Goal: Contribute content: Contribute content

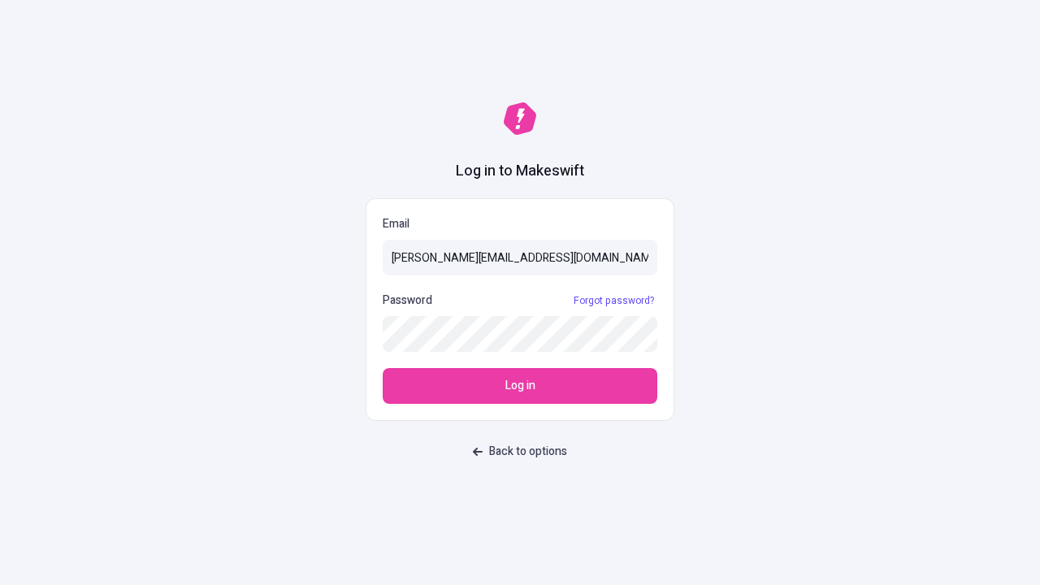
type input "[PERSON_NAME][EMAIL_ADDRESS][DOMAIN_NAME]"
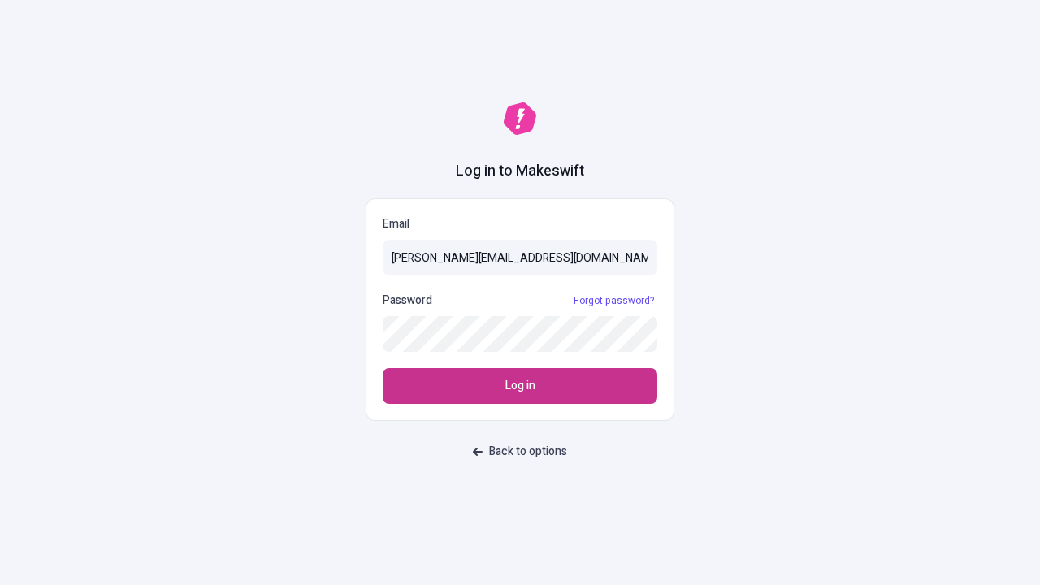
click at [520, 386] on span "Log in" at bounding box center [521, 386] width 30 height 18
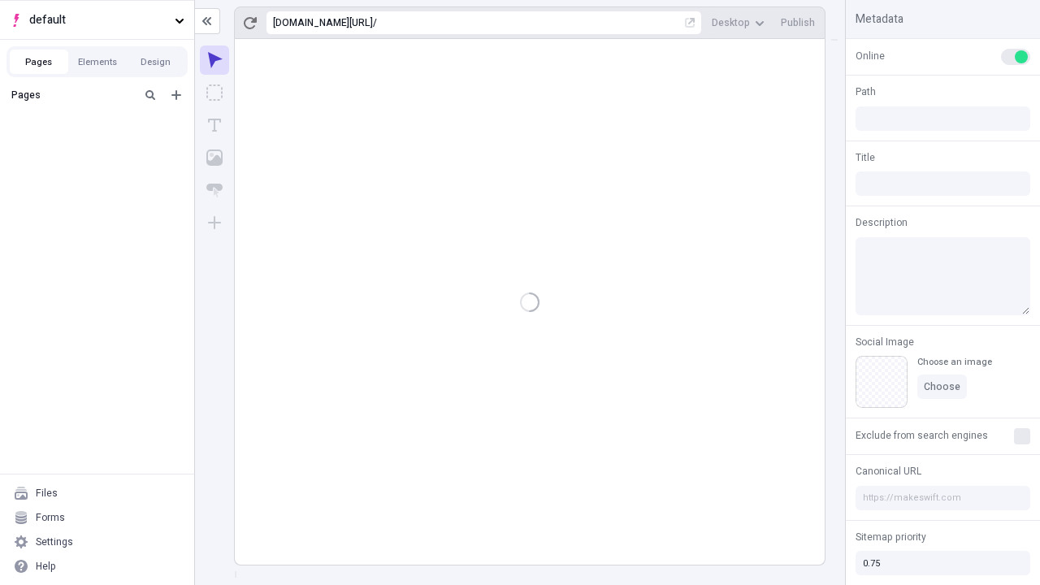
type input "/deep-link-acidus"
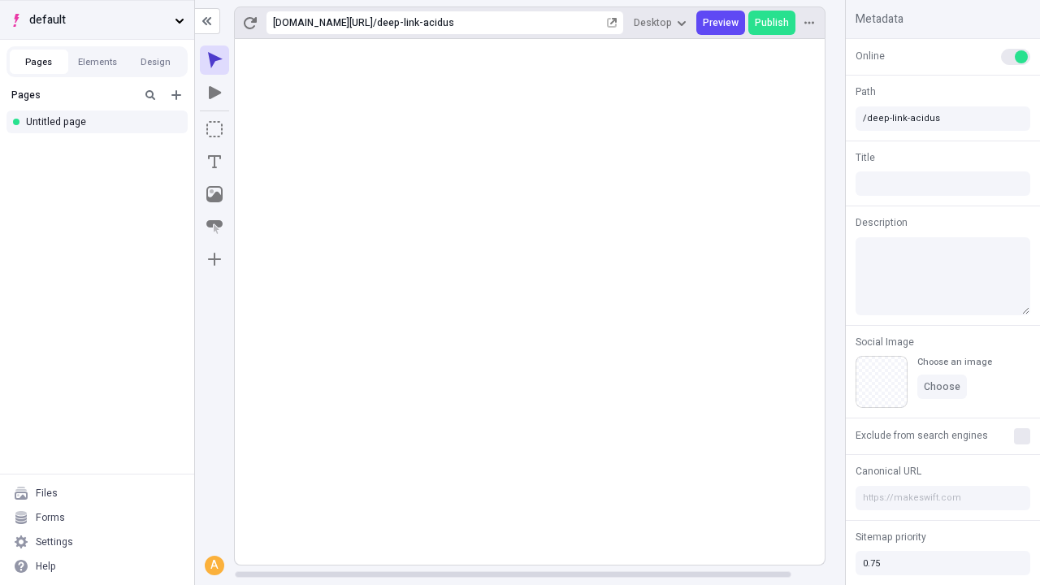
click at [97, 20] on span "default" at bounding box center [98, 20] width 139 height 18
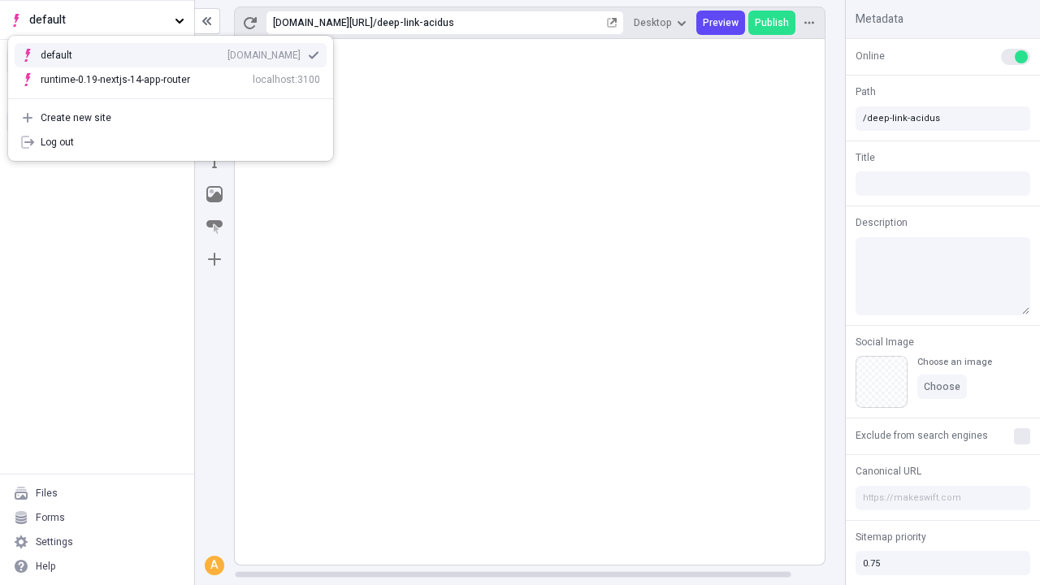
click at [171, 118] on div "Create new site" at bounding box center [181, 117] width 280 height 13
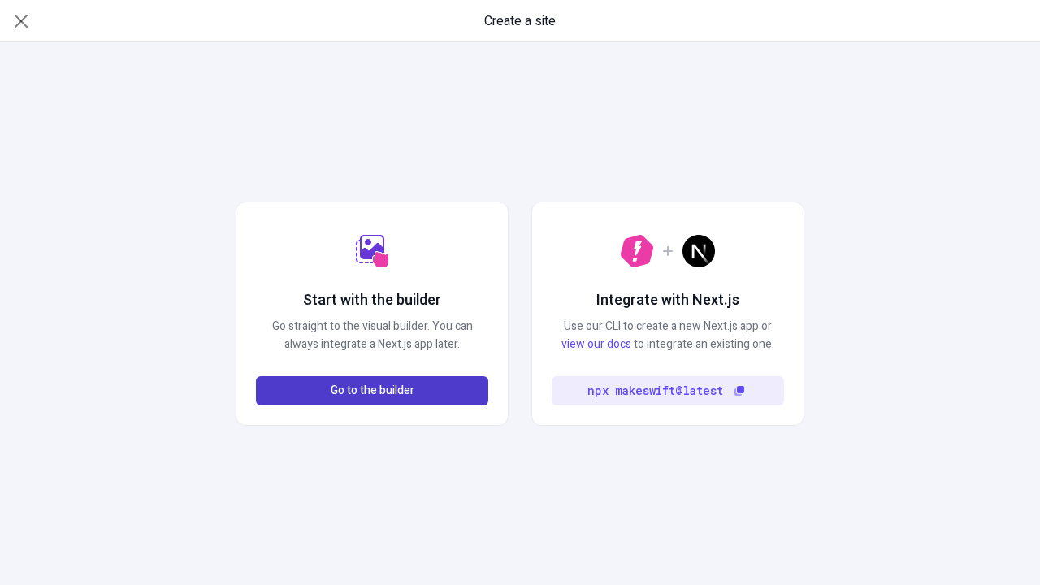
click at [372, 391] on span "Go to the builder" at bounding box center [373, 391] width 84 height 18
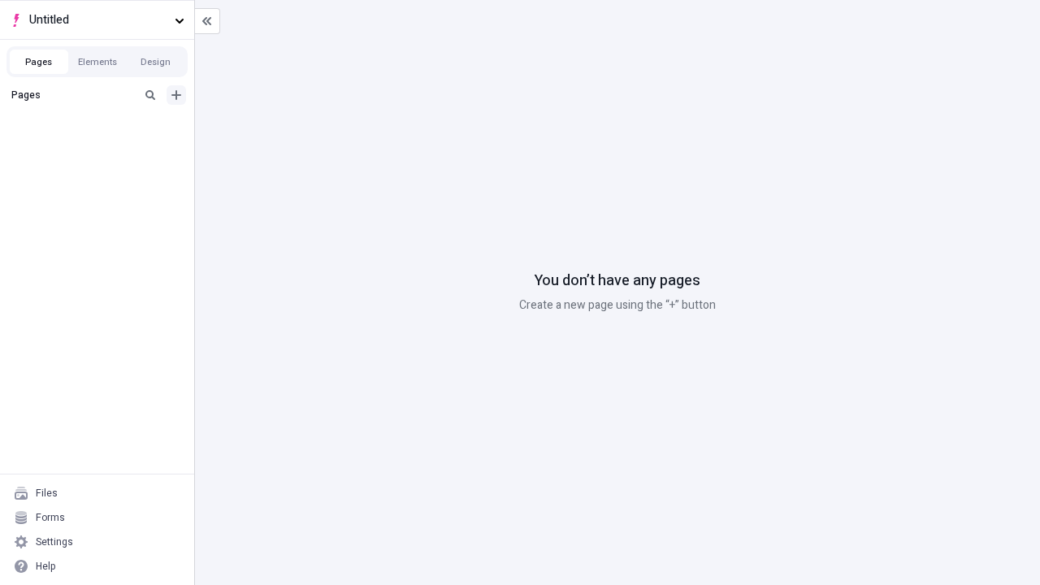
click at [176, 95] on icon "Add new" at bounding box center [176, 95] width 10 height 10
click at [102, 148] on div "Blank page" at bounding box center [102, 150] width 156 height 24
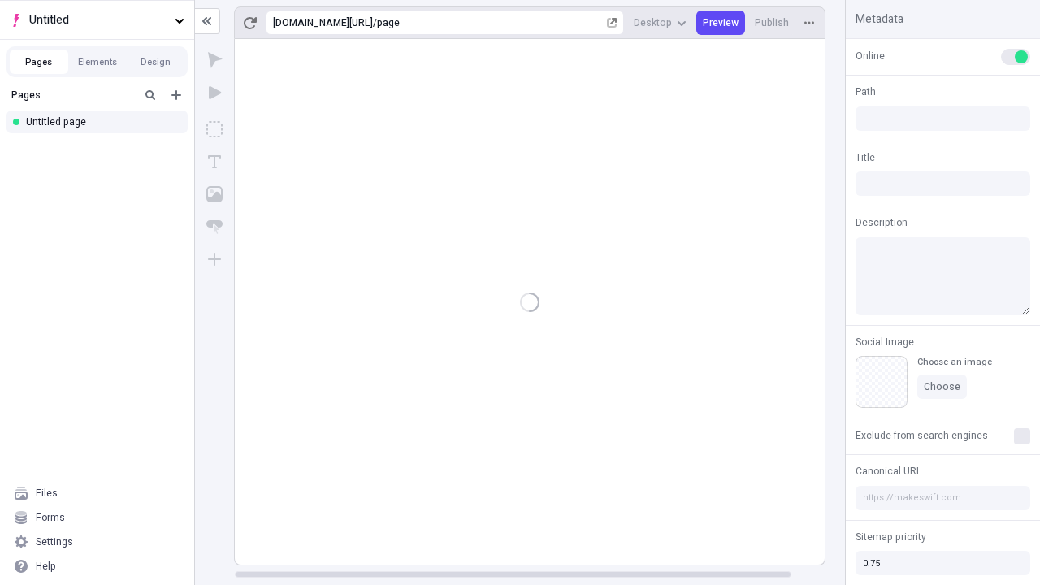
type input "/page"
click at [215, 129] on icon "Box" at bounding box center [214, 129] width 16 height 16
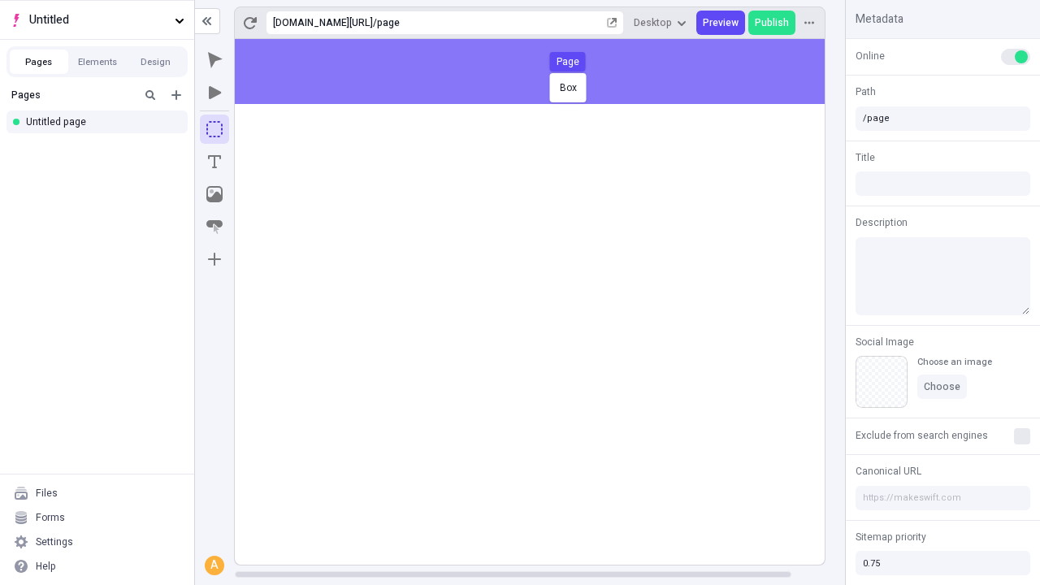
click at [546, 72] on div "Box Page" at bounding box center [520, 292] width 1040 height 585
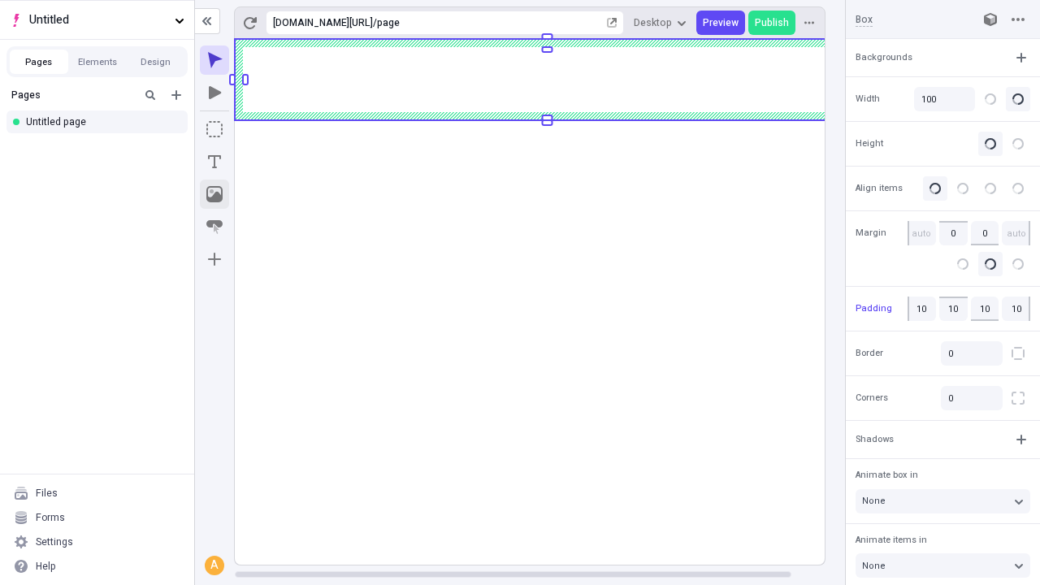
click at [215, 194] on icon "Image" at bounding box center [214, 194] width 16 height 16
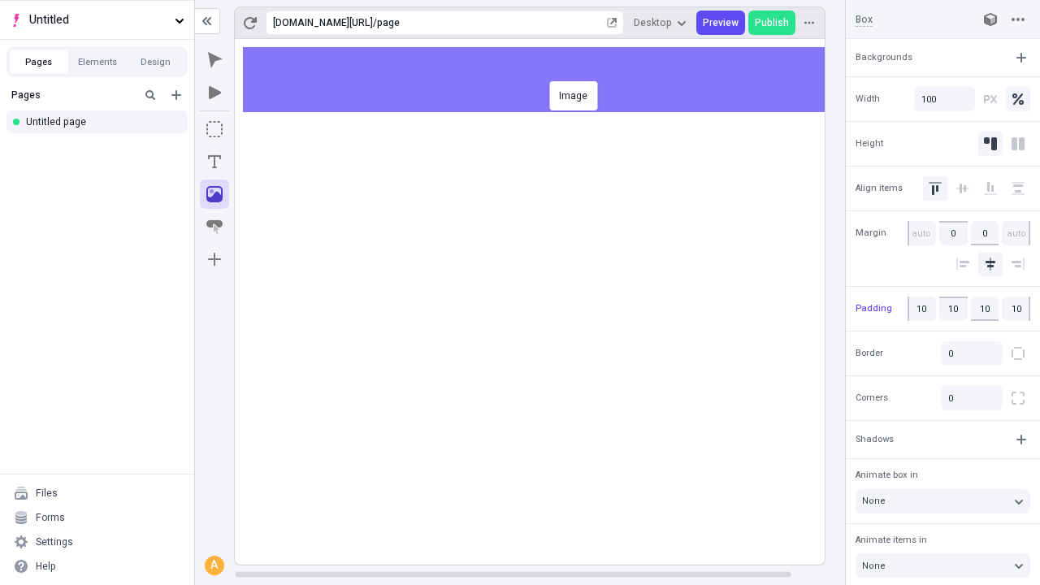
click at [546, 80] on div "Image" at bounding box center [520, 292] width 1040 height 585
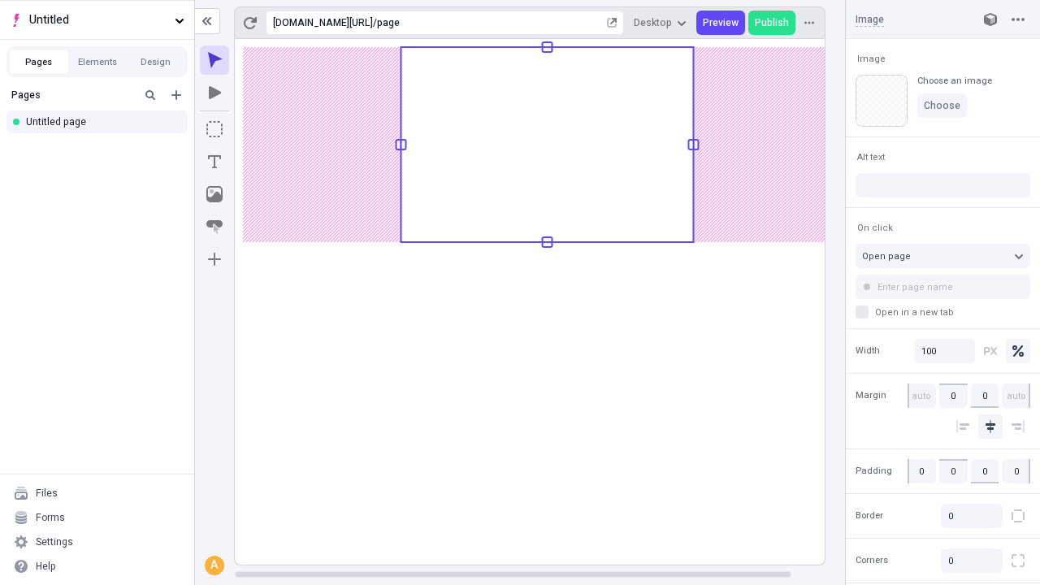
click at [215, 162] on icon "Text" at bounding box center [214, 161] width 13 height 13
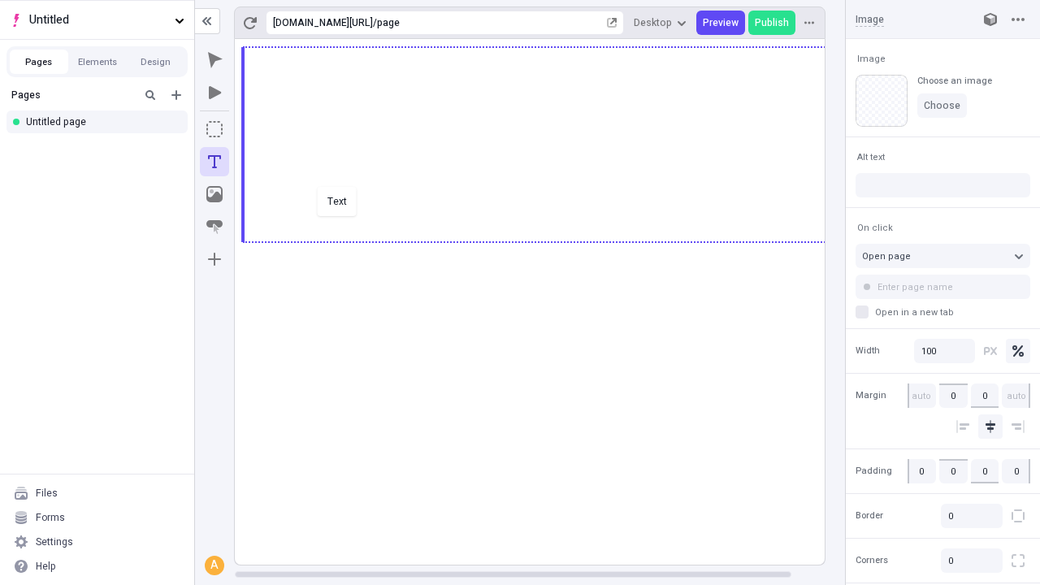
click at [546, 241] on div "Text" at bounding box center [520, 292] width 1040 height 585
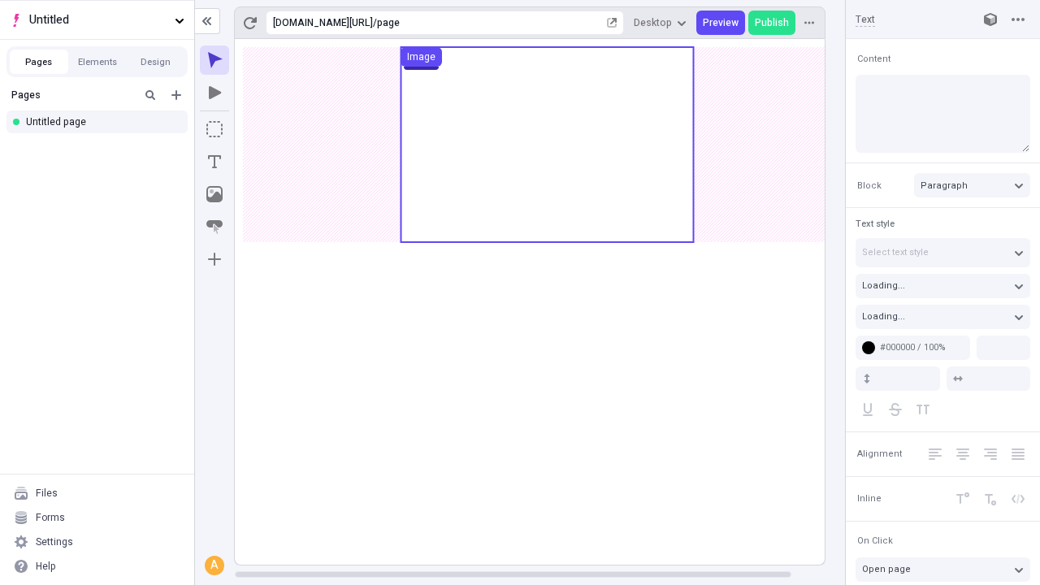
type input "18"
type input "1.5"
type textarea "Objectively exploit agile e-commerce, and completely visualize agile services, …"
click at [546, 264] on rect at bounding box center [547, 302] width 625 height 526
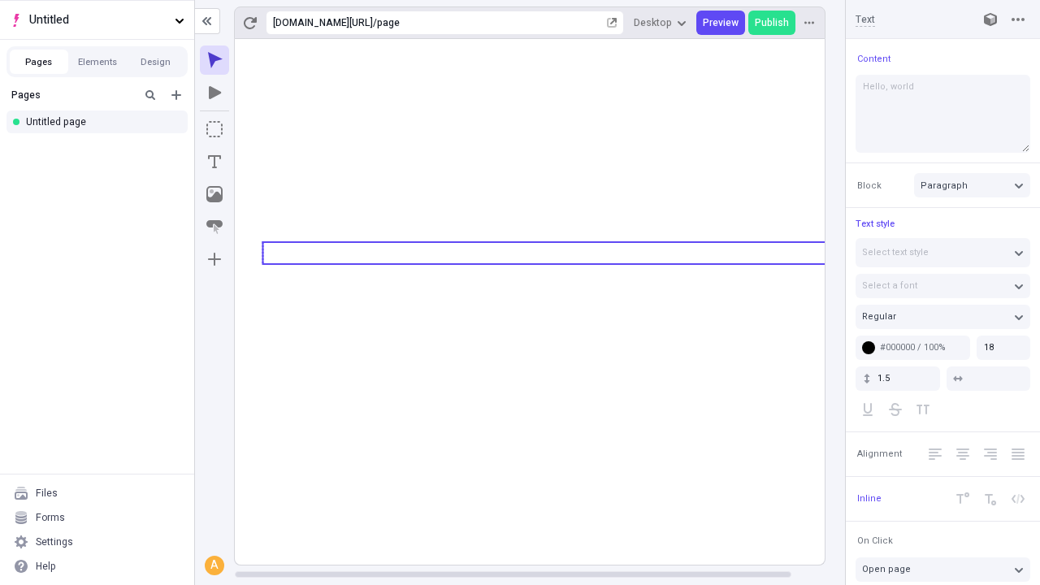
type textarea "Hello, world!"
click at [215, 194] on icon "Image" at bounding box center [214, 194] width 16 height 16
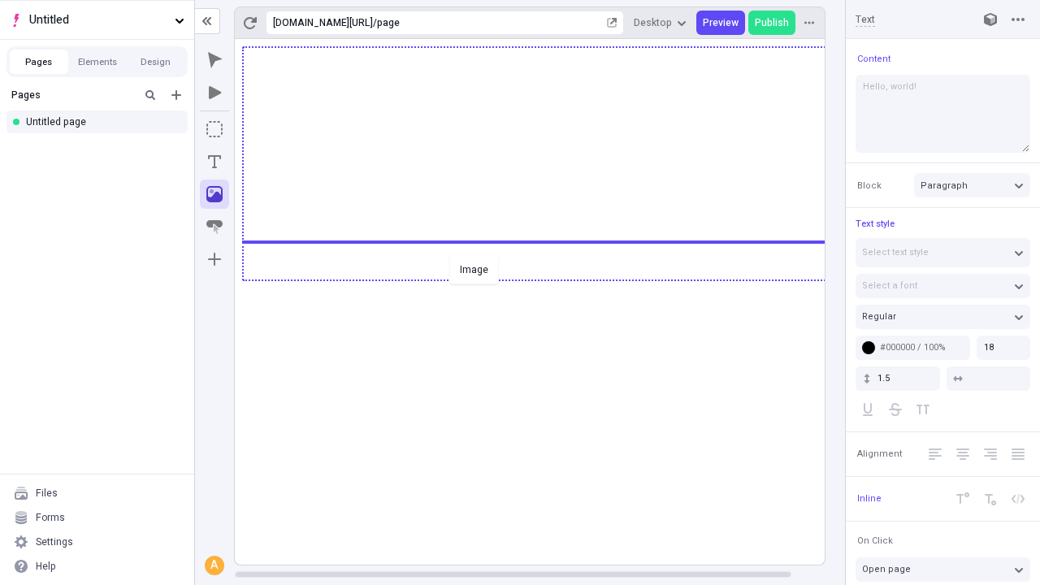
click at [546, 279] on div "Image" at bounding box center [520, 292] width 1040 height 585
